Goal: Task Accomplishment & Management: Use online tool/utility

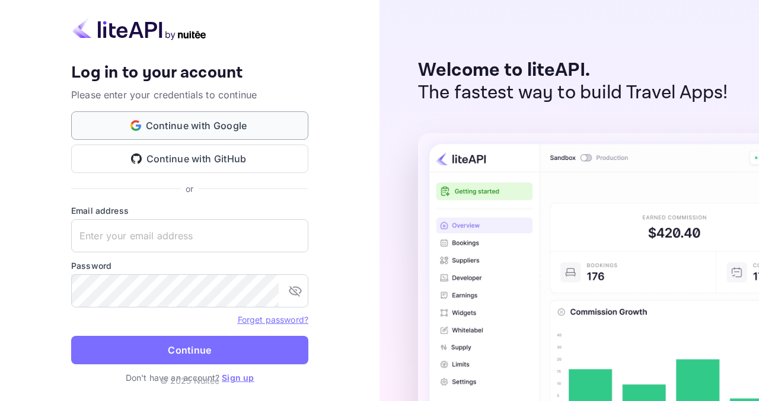
click at [247, 125] on button "Continue with Google" at bounding box center [189, 125] width 237 height 28
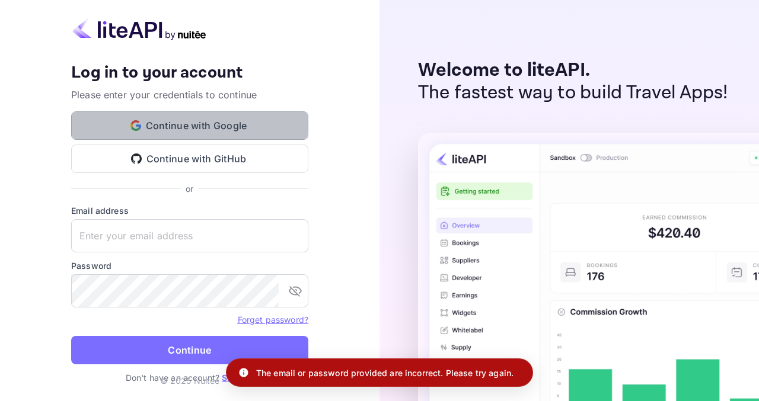
click at [195, 117] on button "Continue with Google" at bounding box center [189, 125] width 237 height 28
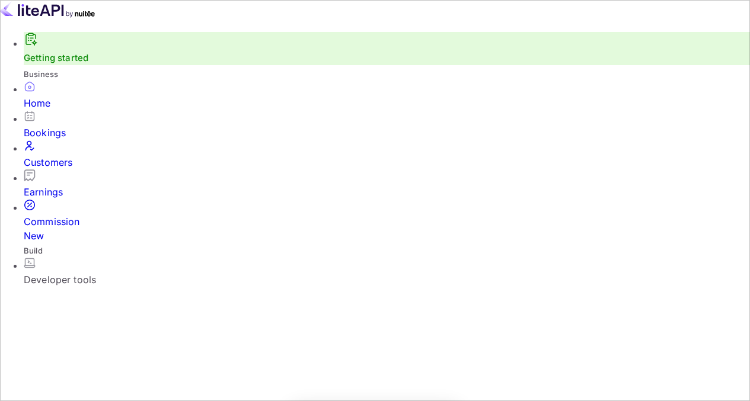
scroll to position [184, 172]
click at [76, 155] on div "Customers" at bounding box center [387, 155] width 726 height 30
click at [80, 140] on div "Bookings" at bounding box center [391, 133] width 735 height 14
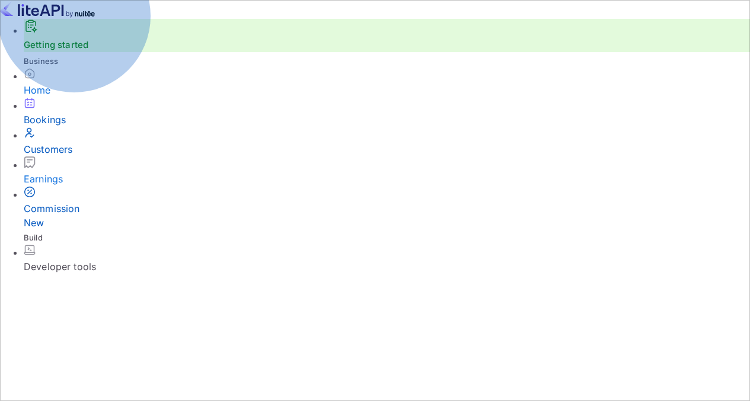
click at [81, 215] on div "Commission New" at bounding box center [387, 216] width 726 height 28
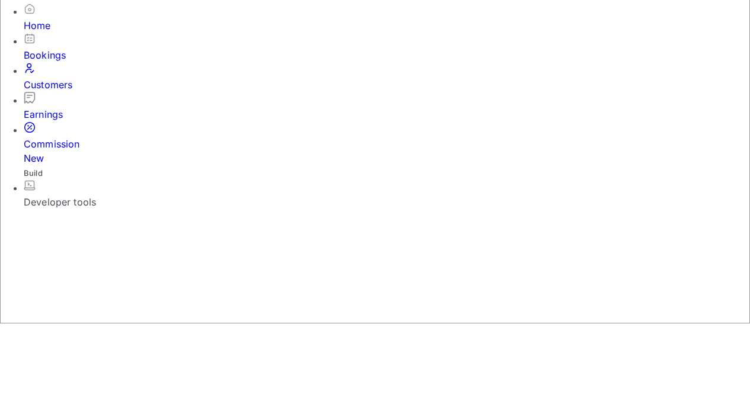
scroll to position [86, 0]
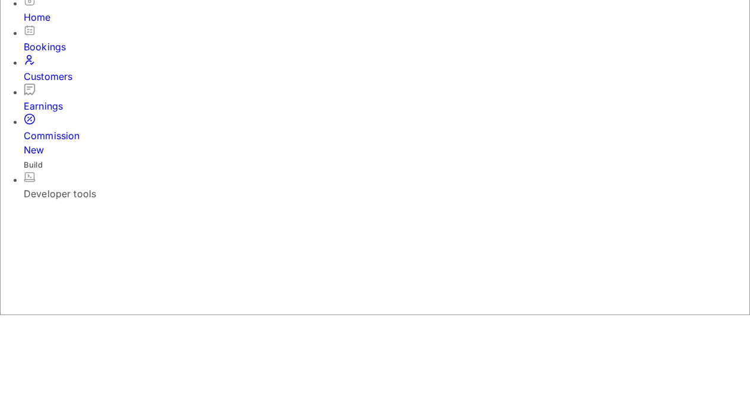
type input "0"
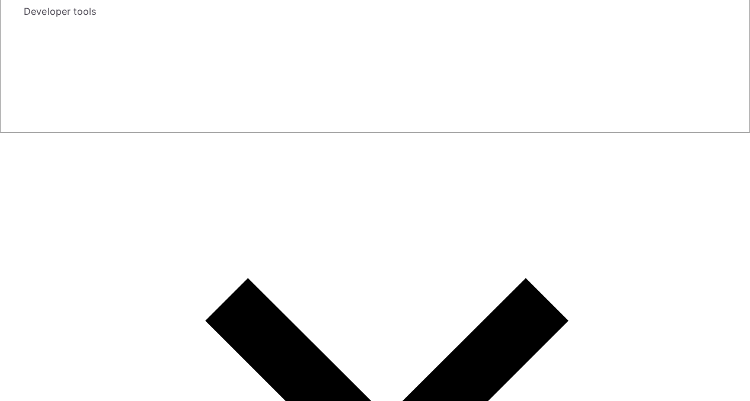
scroll to position [268, 0]
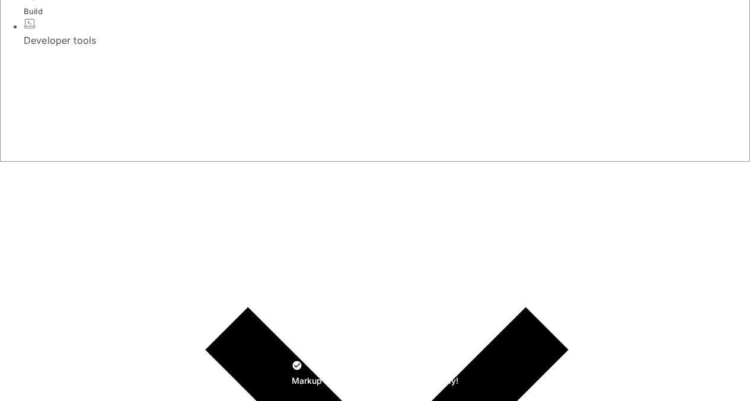
scroll to position [233, 0]
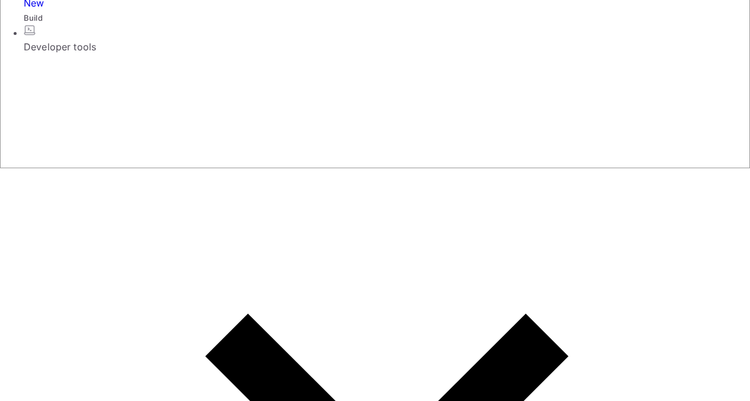
type input "8"
